Goal: Information Seeking & Learning: Learn about a topic

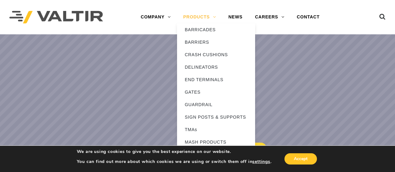
click at [198, 16] on link "PRODUCTS" at bounding box center [199, 17] width 45 height 12
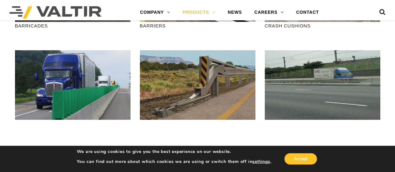
scroll to position [156, 0]
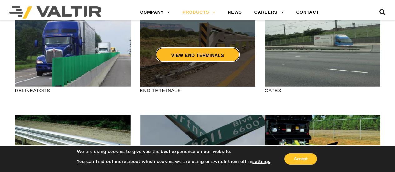
click at [187, 52] on link "VIEW END TERMINALS" at bounding box center [198, 54] width 84 height 14
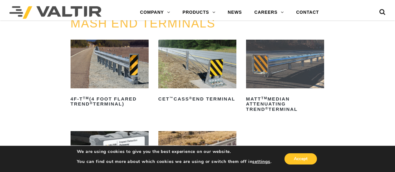
scroll to position [94, 0]
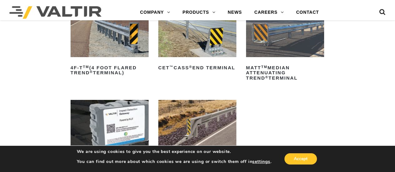
click at [200, 130] on img at bounding box center [197, 124] width 78 height 49
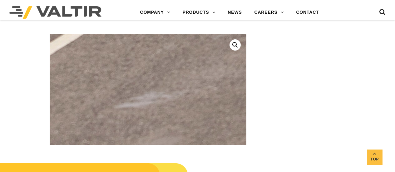
scroll to position [187, 0]
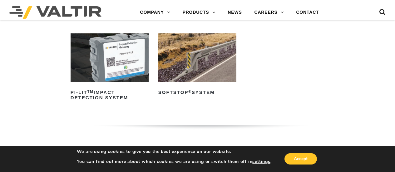
scroll to position [125, 0]
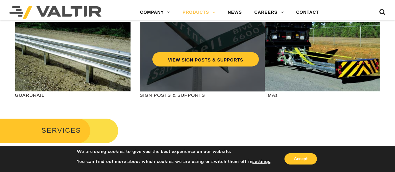
scroll to position [250, 0]
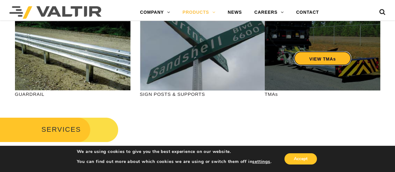
click at [309, 60] on link "VIEW TMAs" at bounding box center [323, 58] width 58 height 14
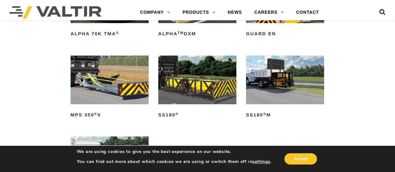
scroll to position [343, 0]
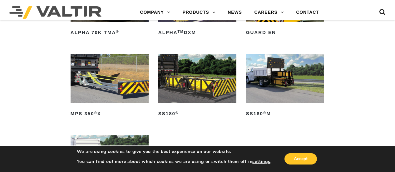
click at [205, 81] on img at bounding box center [197, 78] width 78 height 49
